Goal: Navigation & Orientation: Find specific page/section

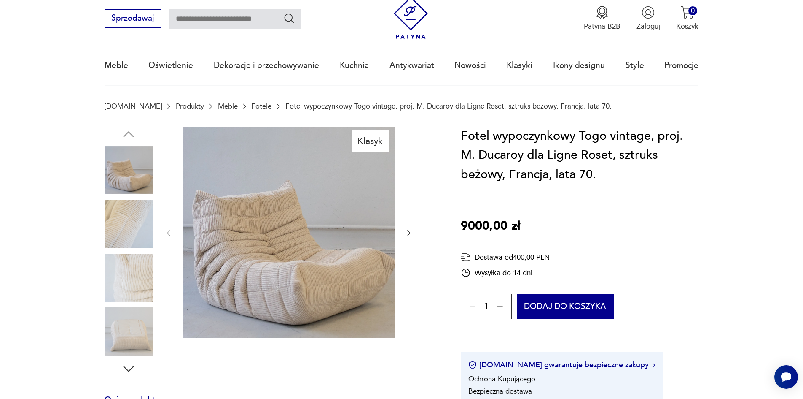
scroll to position [42, 0]
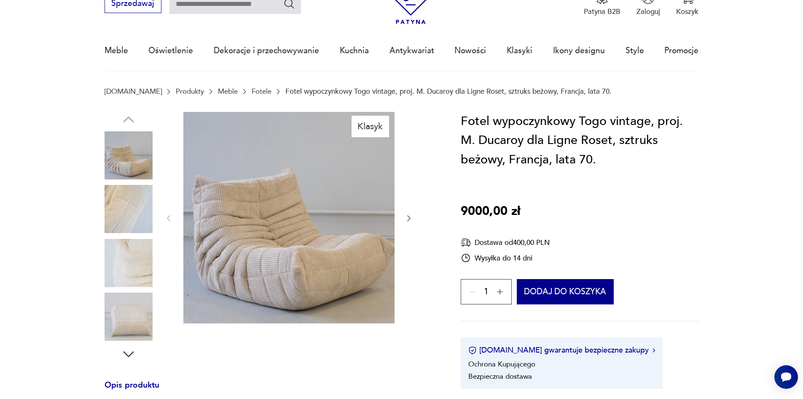
click at [412, 218] on icon "button" at bounding box center [409, 218] width 8 height 8
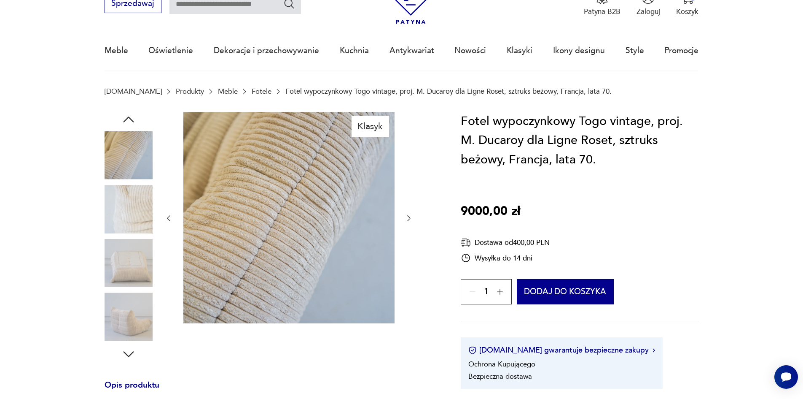
click at [412, 218] on icon "button" at bounding box center [409, 218] width 8 height 8
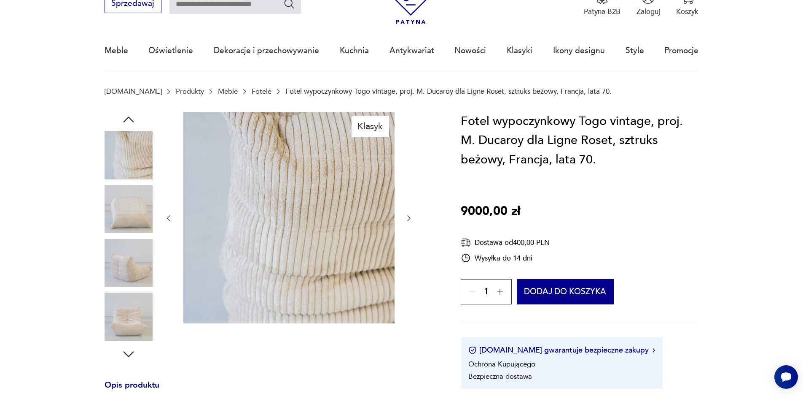
click at [412, 218] on icon "button" at bounding box center [409, 218] width 8 height 8
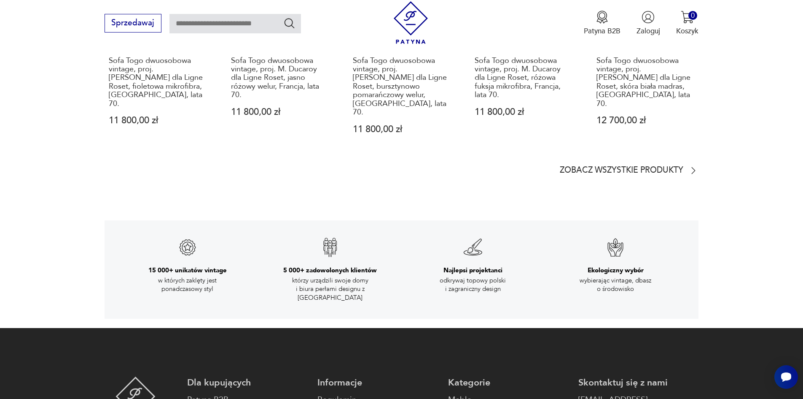
scroll to position [1476, 0]
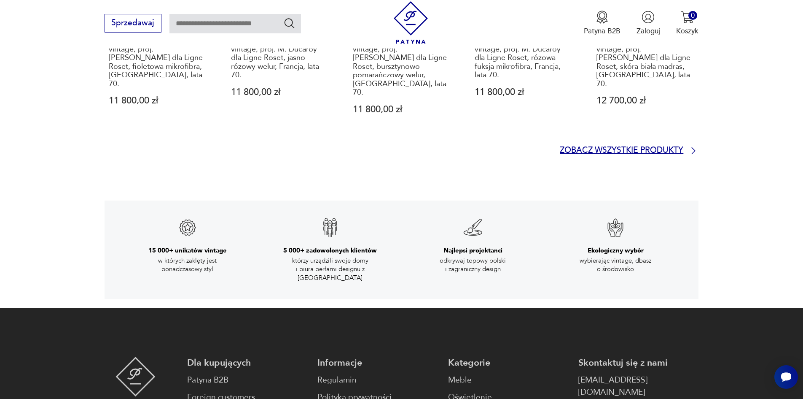
click at [622, 147] on p "Zobacz wszystkie produkty" at bounding box center [622, 150] width 124 height 7
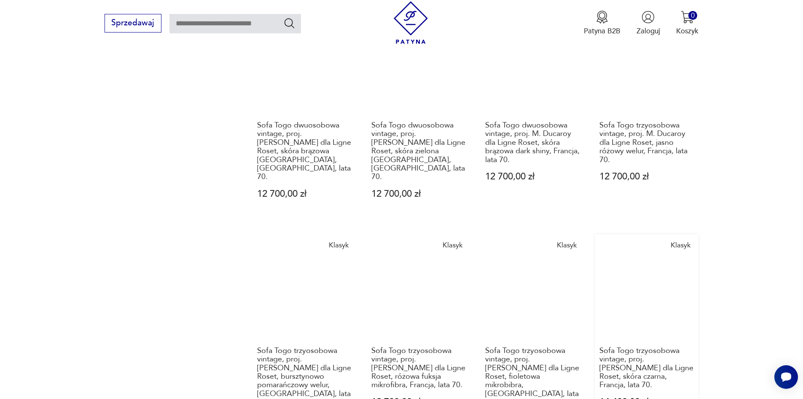
scroll to position [900, 0]
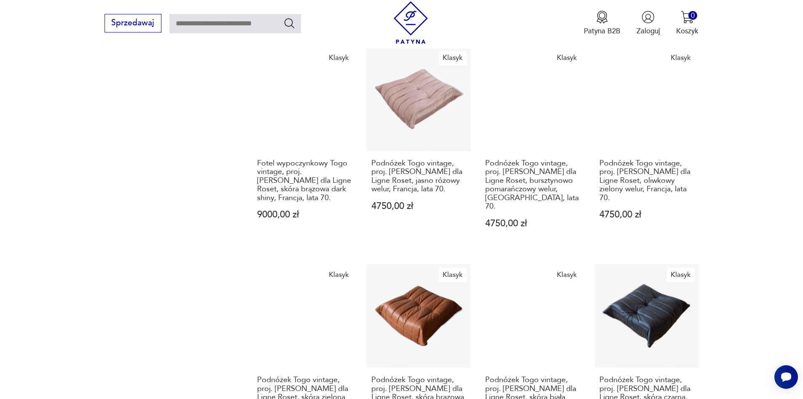
scroll to position [943, 0]
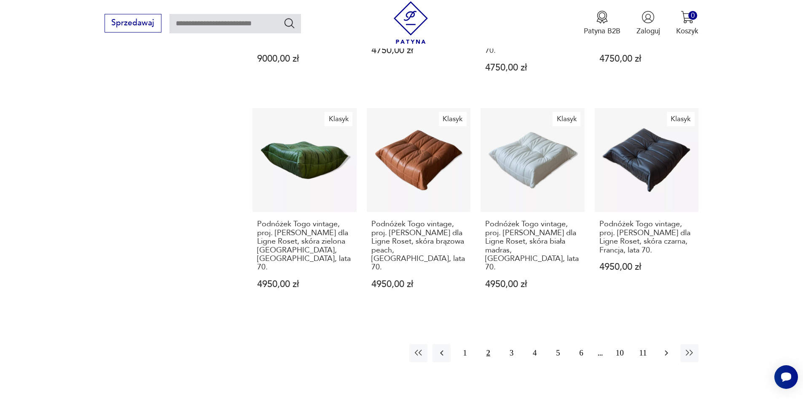
click at [667, 350] on icon "button" at bounding box center [666, 352] width 3 height 5
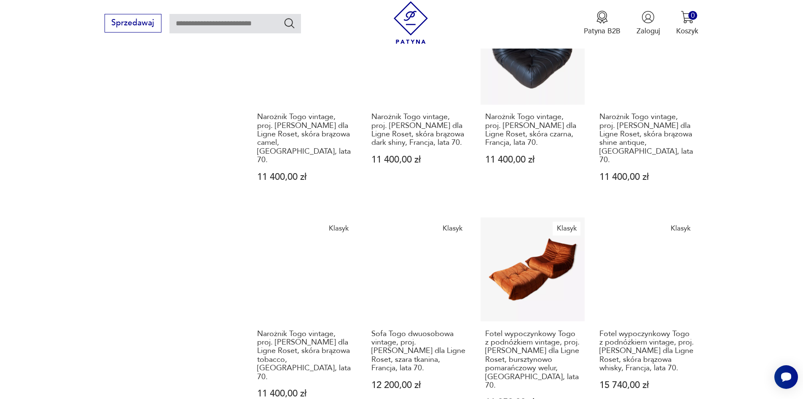
scroll to position [1111, 0]
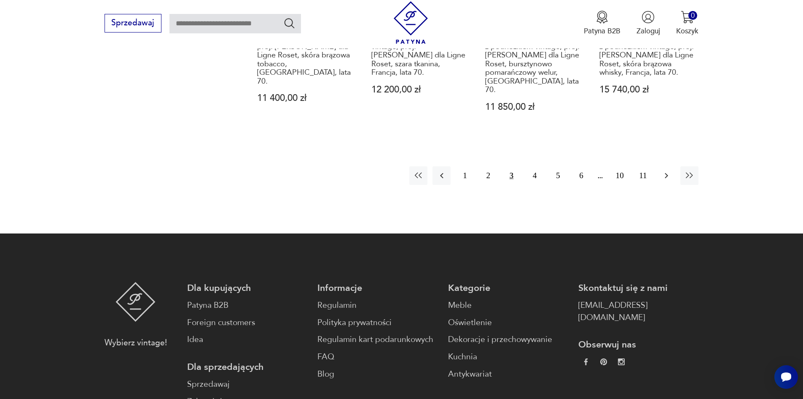
click at [662, 170] on icon "button" at bounding box center [667, 175] width 10 height 10
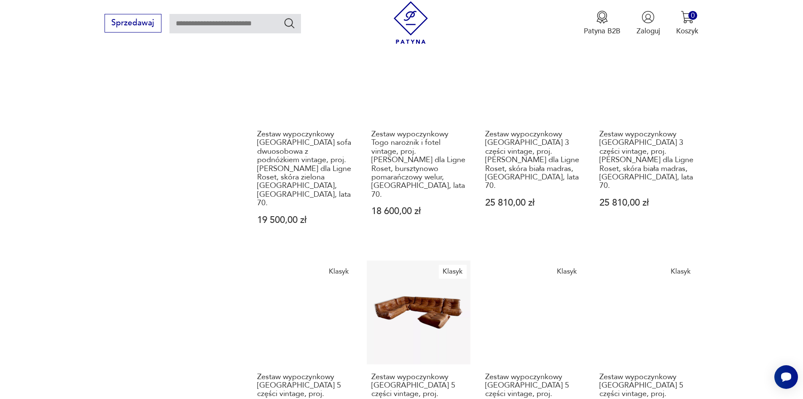
scroll to position [1069, 0]
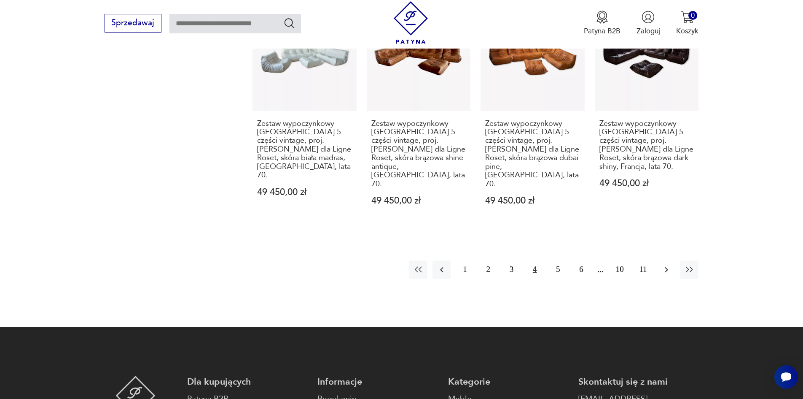
click at [665, 264] on icon "button" at bounding box center [667, 269] width 10 height 10
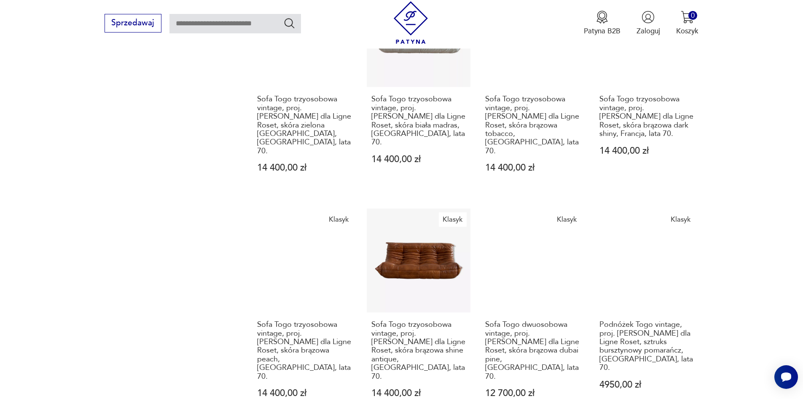
scroll to position [1027, 0]
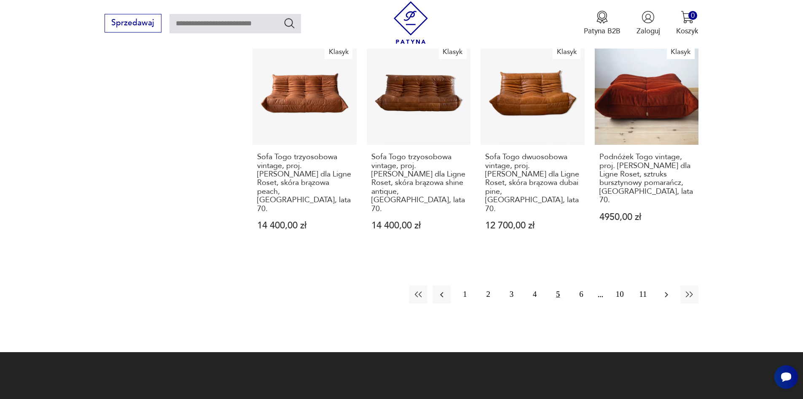
click at [665, 289] on icon "button" at bounding box center [667, 294] width 10 height 10
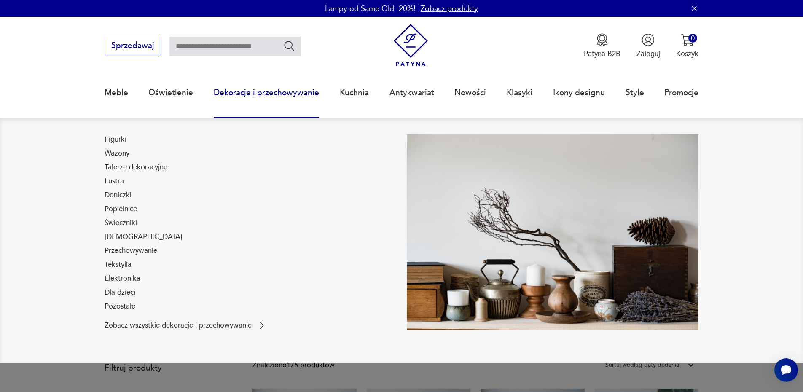
click at [226, 92] on link "Dekoracje i przechowywanie" at bounding box center [266, 92] width 105 height 39
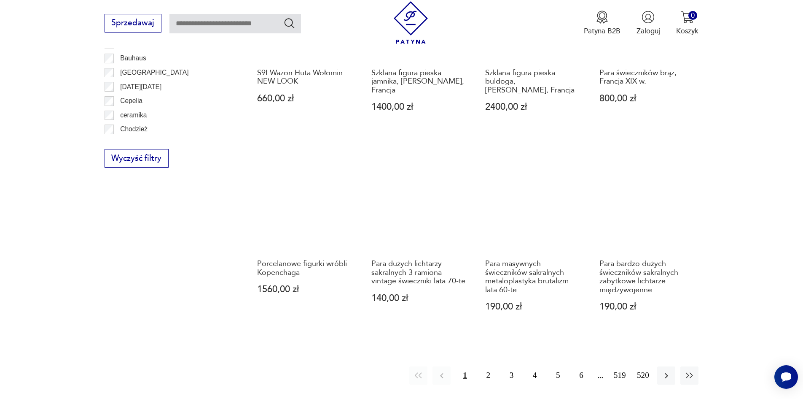
scroll to position [1095, 0]
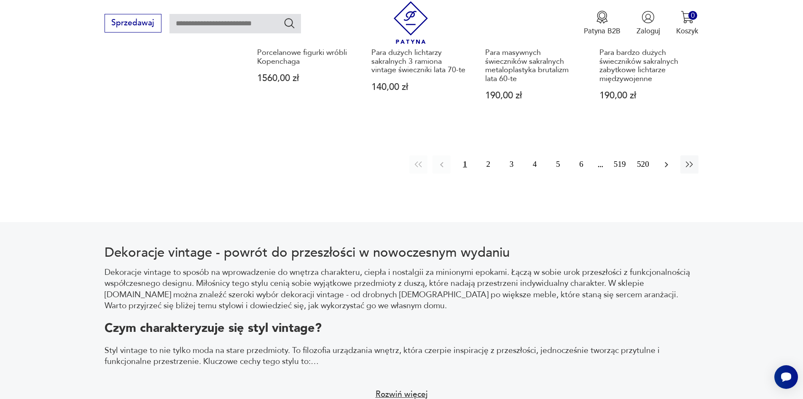
click at [665, 159] on icon "button" at bounding box center [667, 164] width 10 height 10
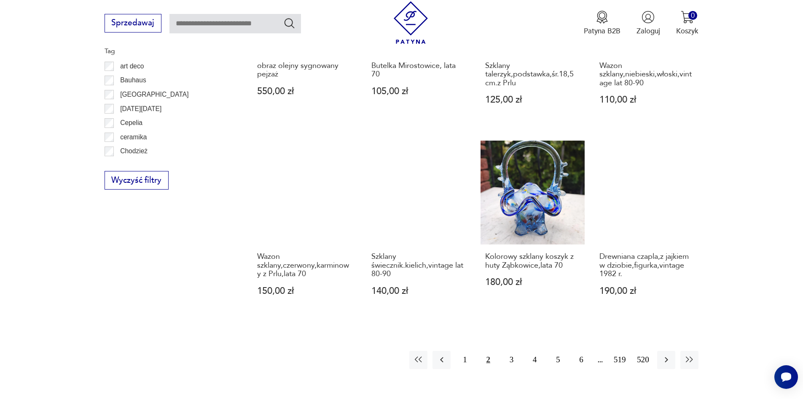
scroll to position [871, 0]
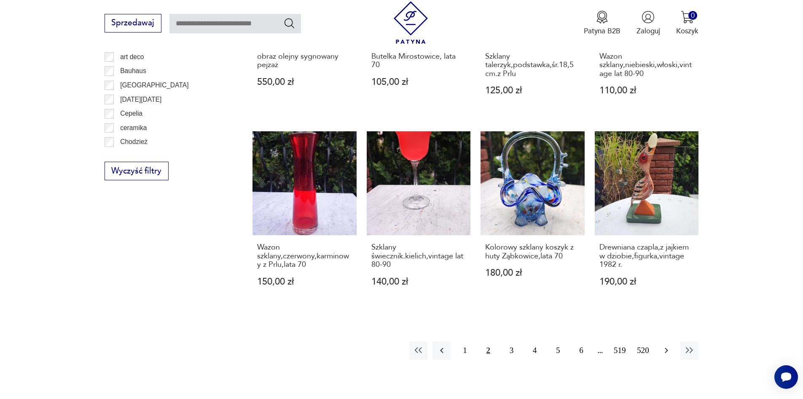
click at [663, 349] on icon "button" at bounding box center [667, 350] width 10 height 10
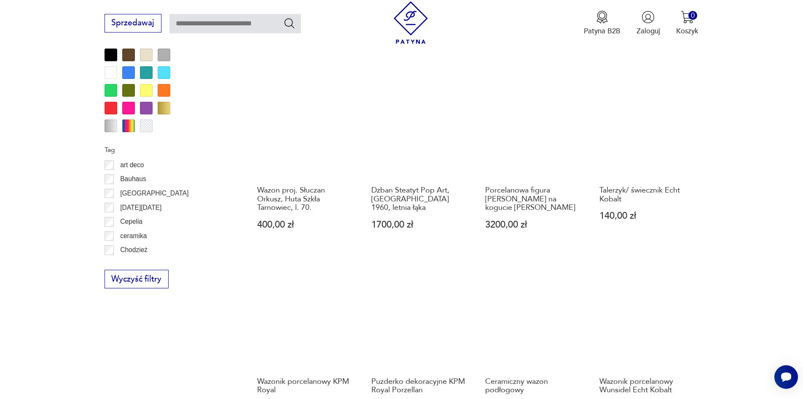
scroll to position [913, 0]
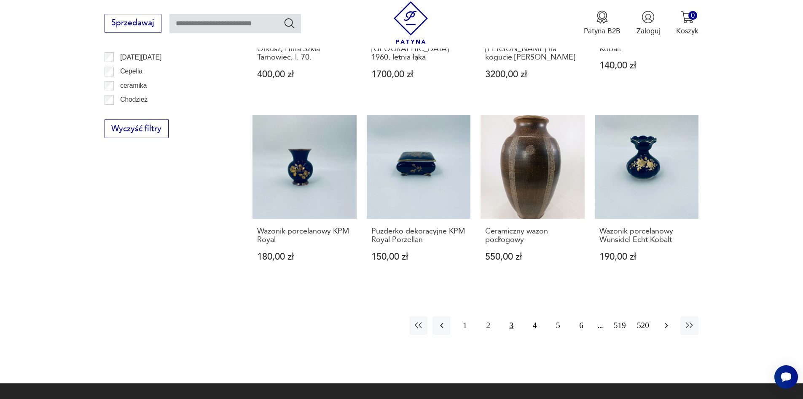
click at [668, 325] on icon "button" at bounding box center [666, 325] width 3 height 5
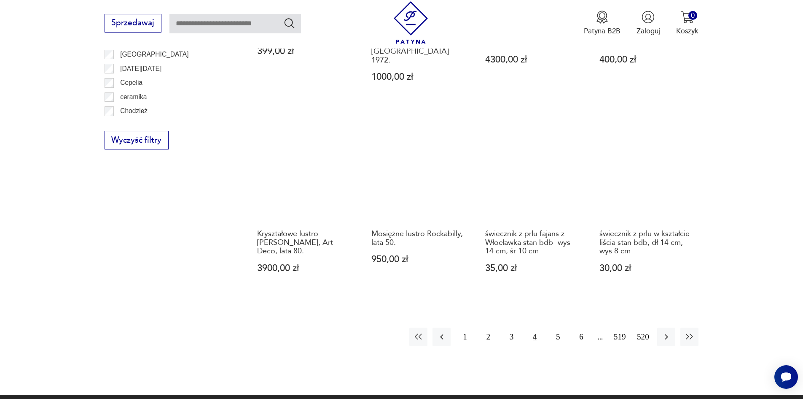
scroll to position [913, 0]
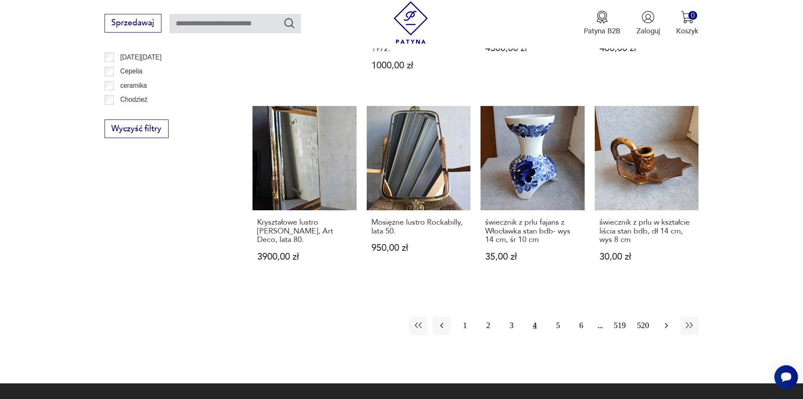
click at [660, 316] on button "button" at bounding box center [666, 325] width 18 height 18
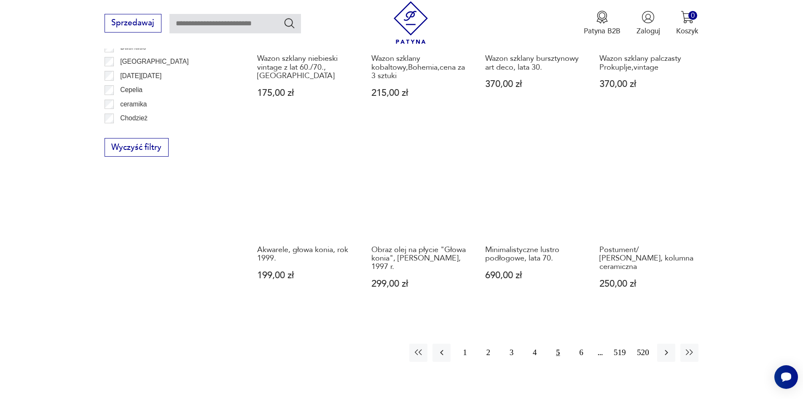
scroll to position [913, 0]
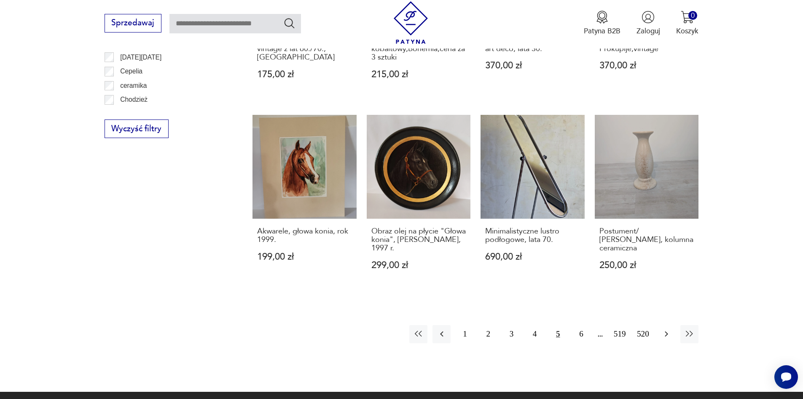
click at [664, 329] on icon "button" at bounding box center [667, 334] width 10 height 10
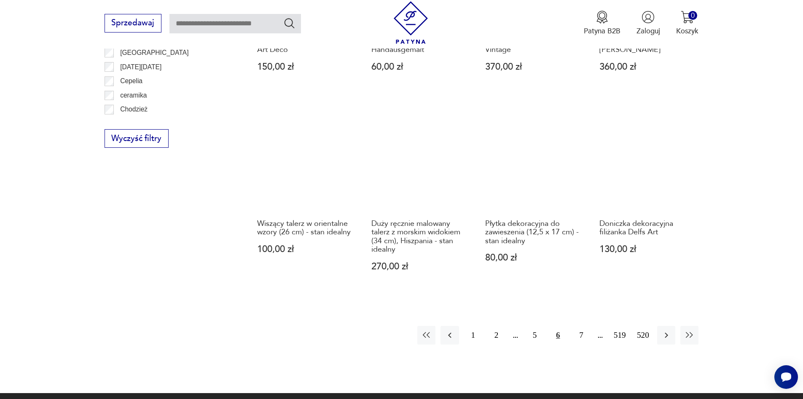
scroll to position [956, 0]
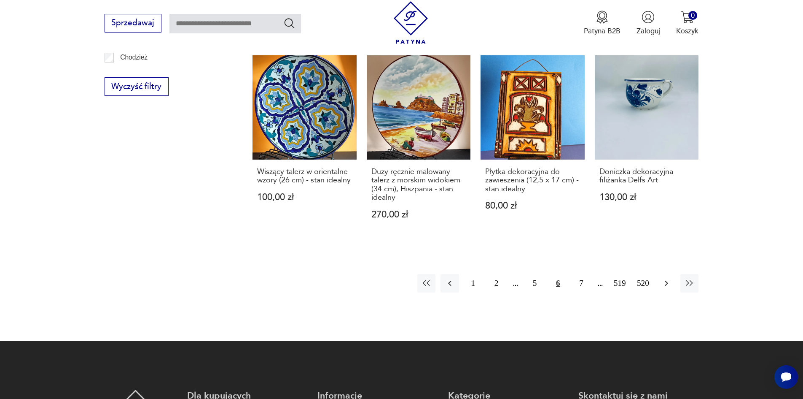
click at [663, 278] on icon "button" at bounding box center [667, 283] width 10 height 10
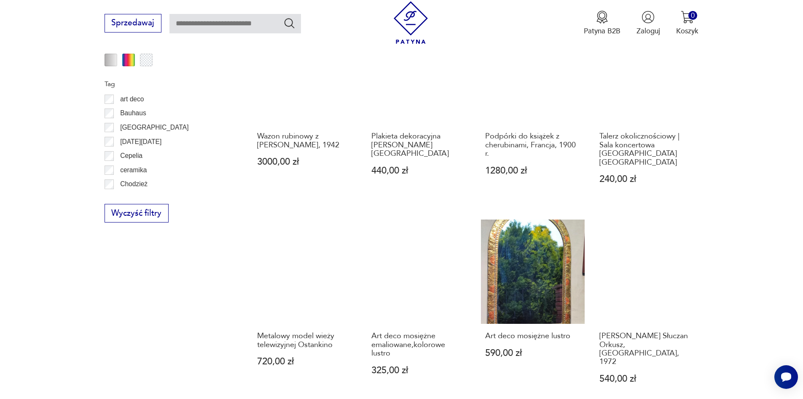
scroll to position [1082, 0]
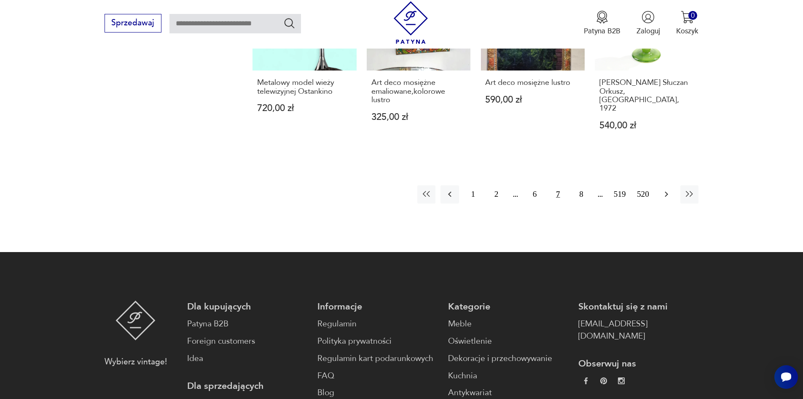
click at [667, 189] on icon "button" at bounding box center [667, 194] width 10 height 10
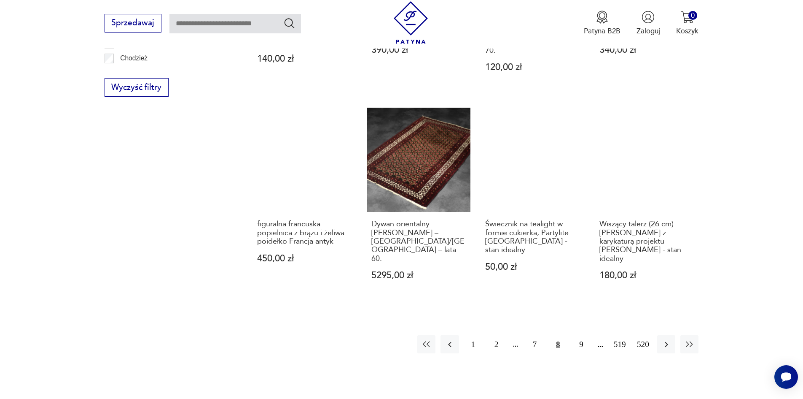
scroll to position [1040, 0]
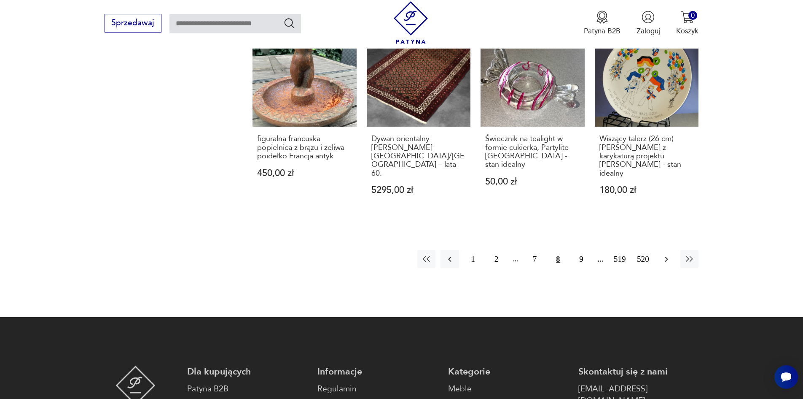
click at [668, 254] on icon "button" at bounding box center [667, 259] width 10 height 10
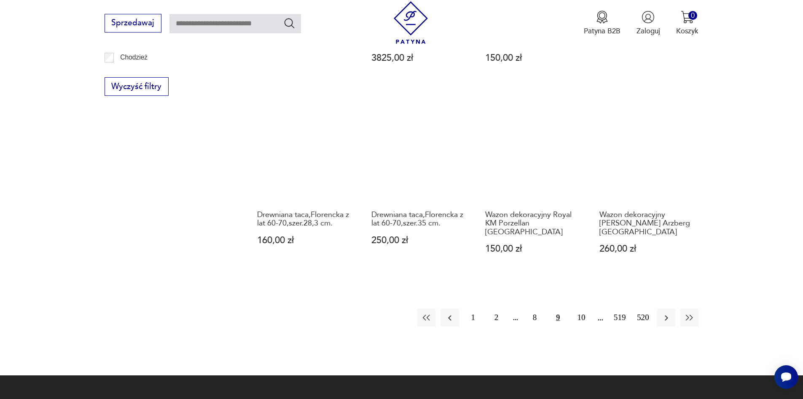
scroll to position [998, 0]
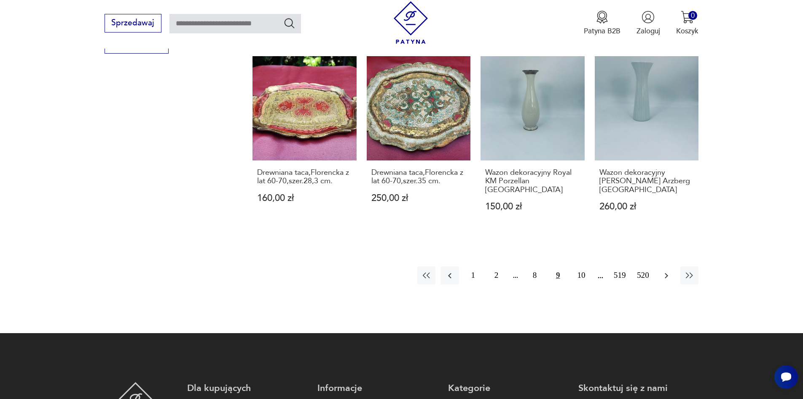
click at [668, 270] on icon "button" at bounding box center [667, 275] width 10 height 10
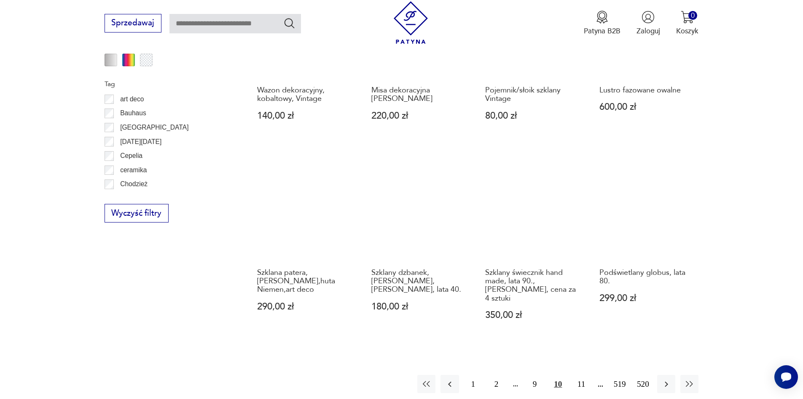
scroll to position [1124, 0]
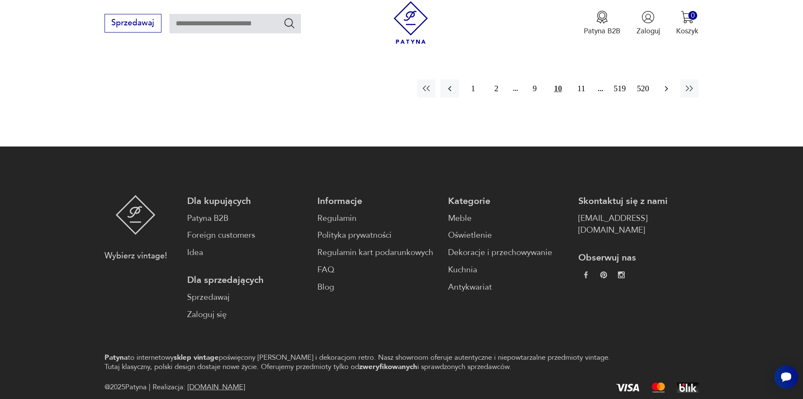
click at [667, 83] on icon "button" at bounding box center [667, 88] width 10 height 10
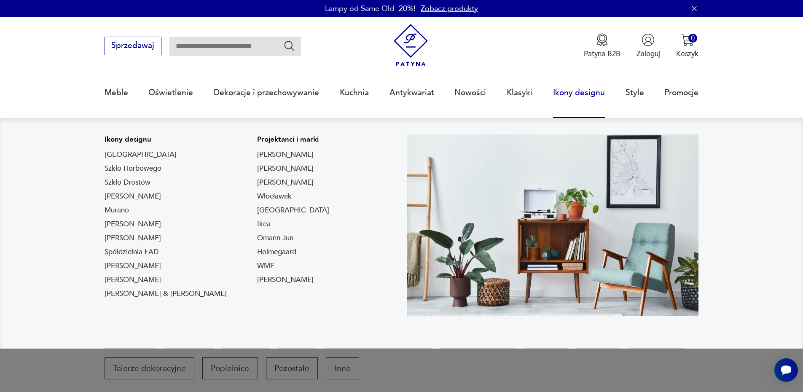
click at [566, 92] on link "Ikony designu" at bounding box center [579, 92] width 52 height 39
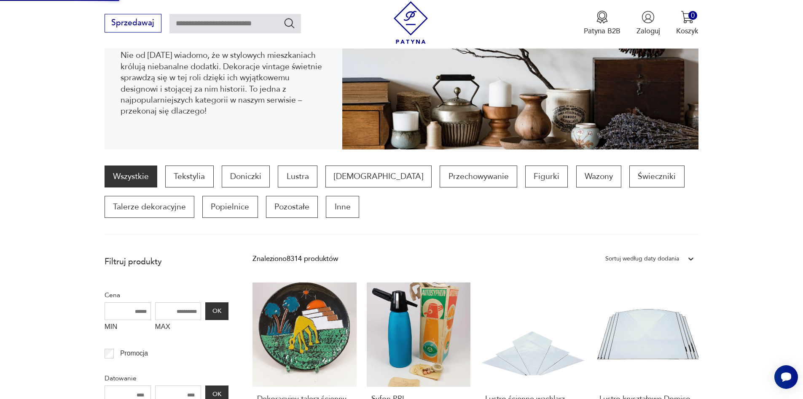
scroll to position [169, 0]
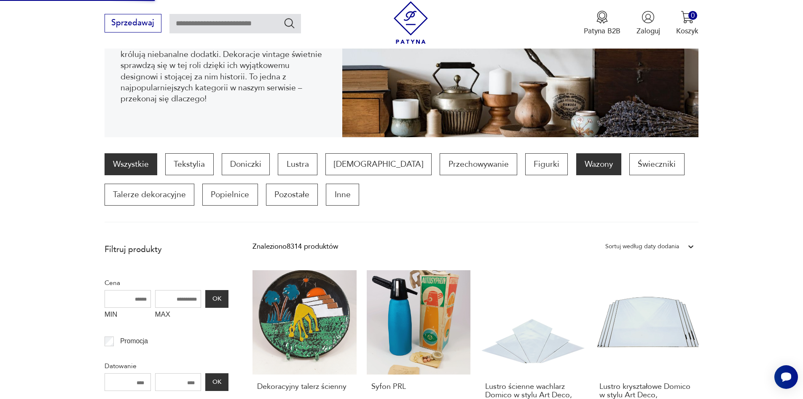
click at [576, 161] on p "Wazony" at bounding box center [598, 164] width 45 height 22
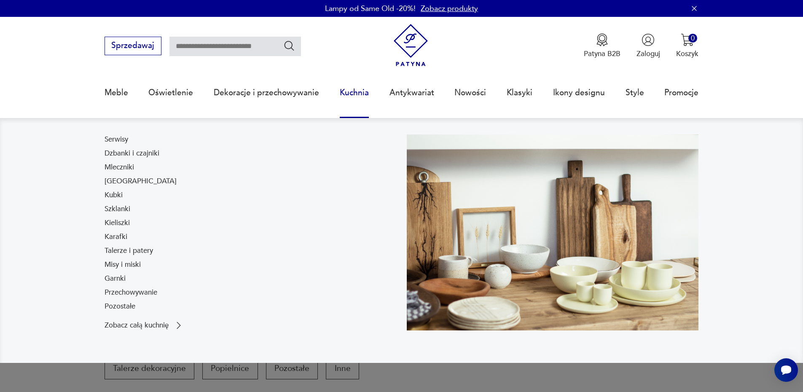
click at [348, 94] on link "Kuchnia" at bounding box center [354, 92] width 29 height 39
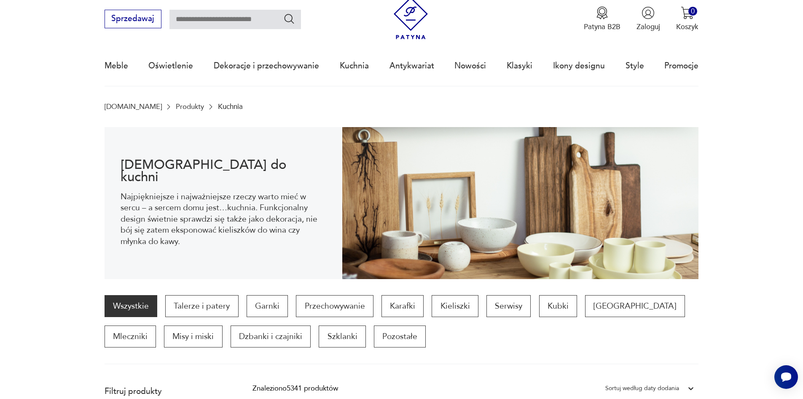
scroll to position [42, 0]
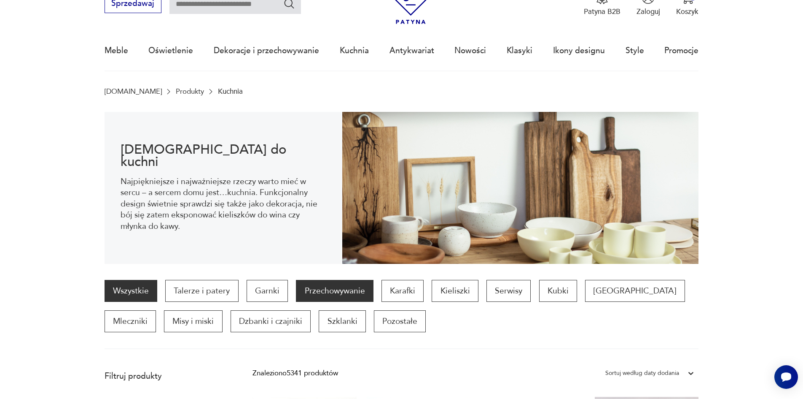
click at [349, 294] on p "Przechowywanie" at bounding box center [334, 291] width 77 height 22
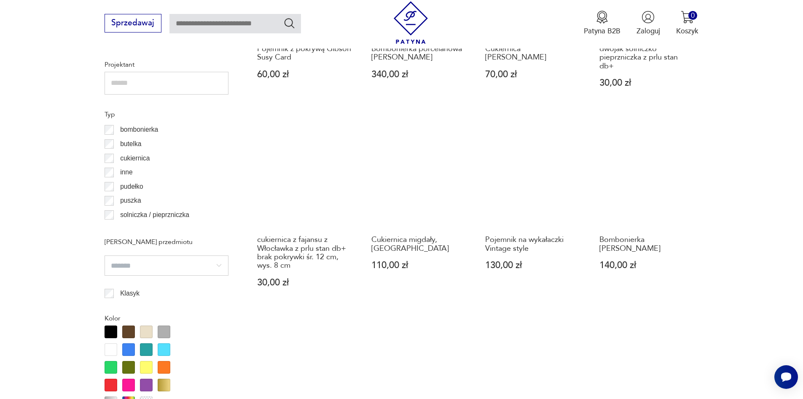
scroll to position [660, 0]
